Goal: Information Seeking & Learning: Learn about a topic

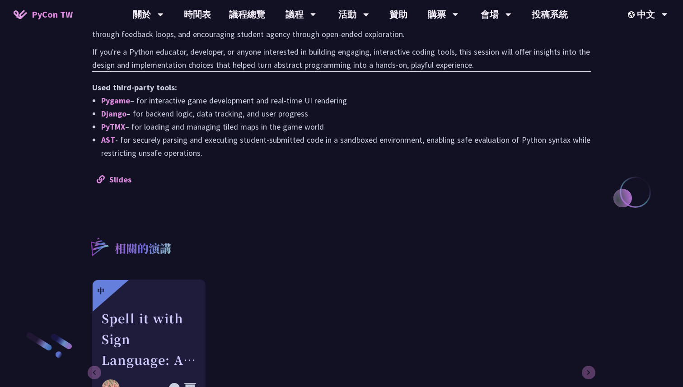
scroll to position [920, 0]
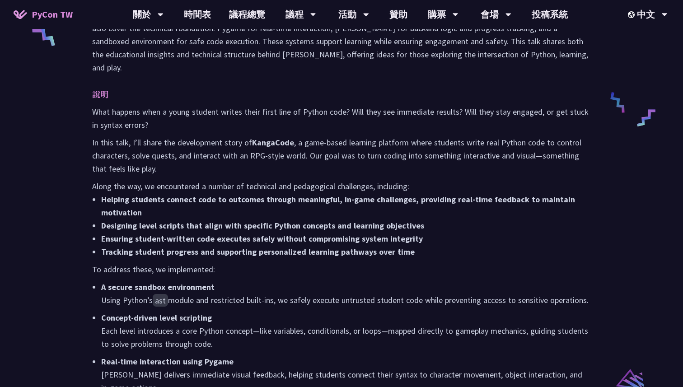
scroll to position [424, 0]
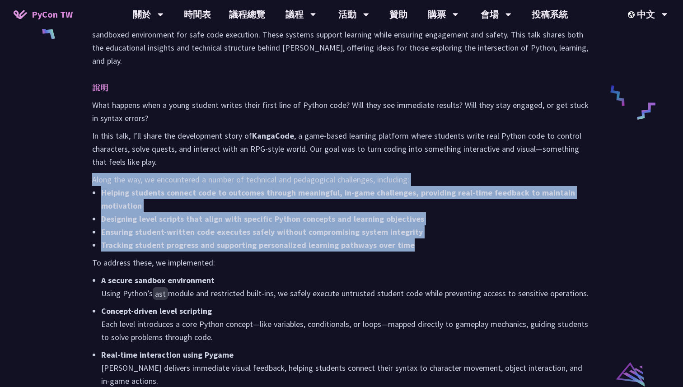
drag, startPoint x: 92, startPoint y: 178, endPoint x: 419, endPoint y: 243, distance: 333.7
click at [419, 243] on div "摘要 說明 What happens when a young student writes their first line of Python code?…" at bounding box center [341, 293] width 517 height 708
copy div "Along the way, we encountered a number of technical and pedagogical challenges,…"
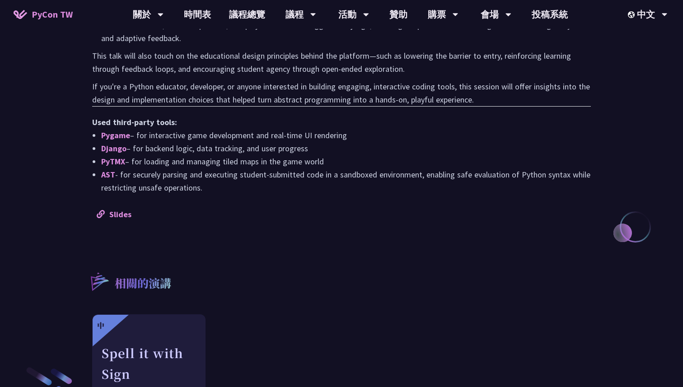
scroll to position [893, 0]
